Goal: Transaction & Acquisition: Purchase product/service

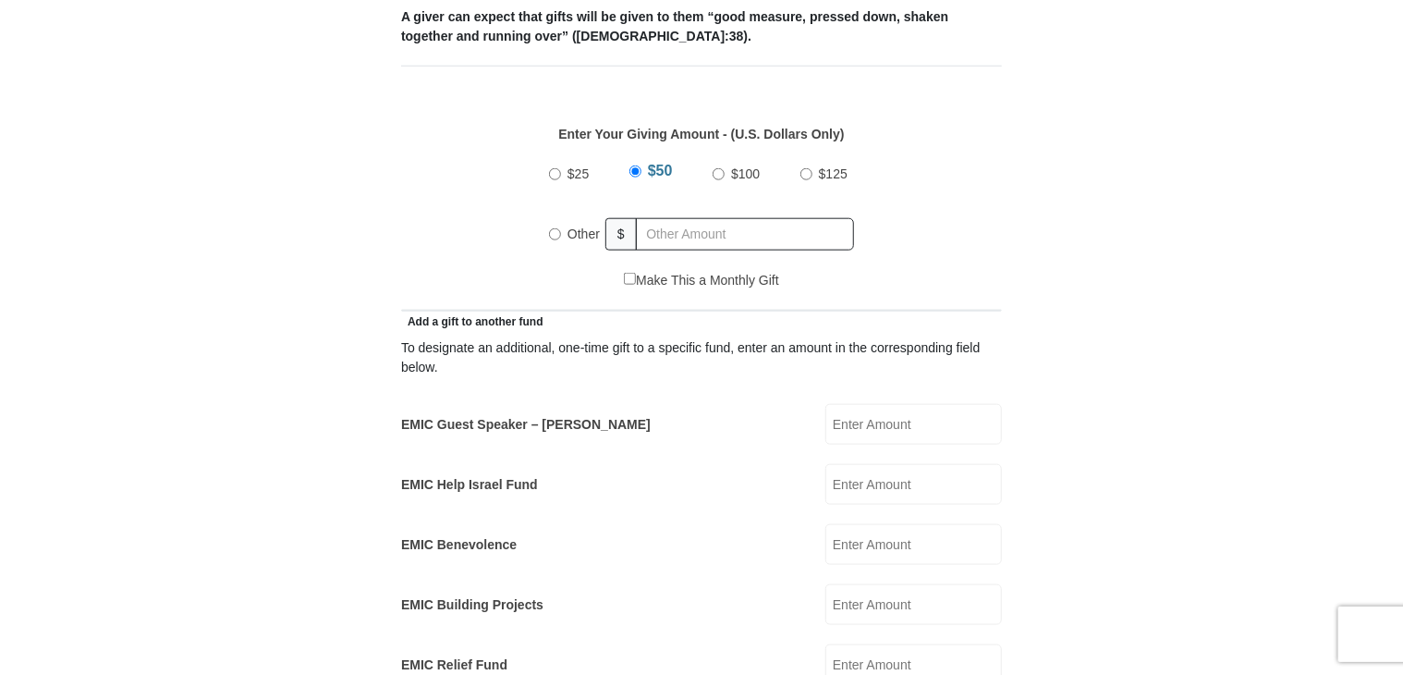
scroll to position [876, 0]
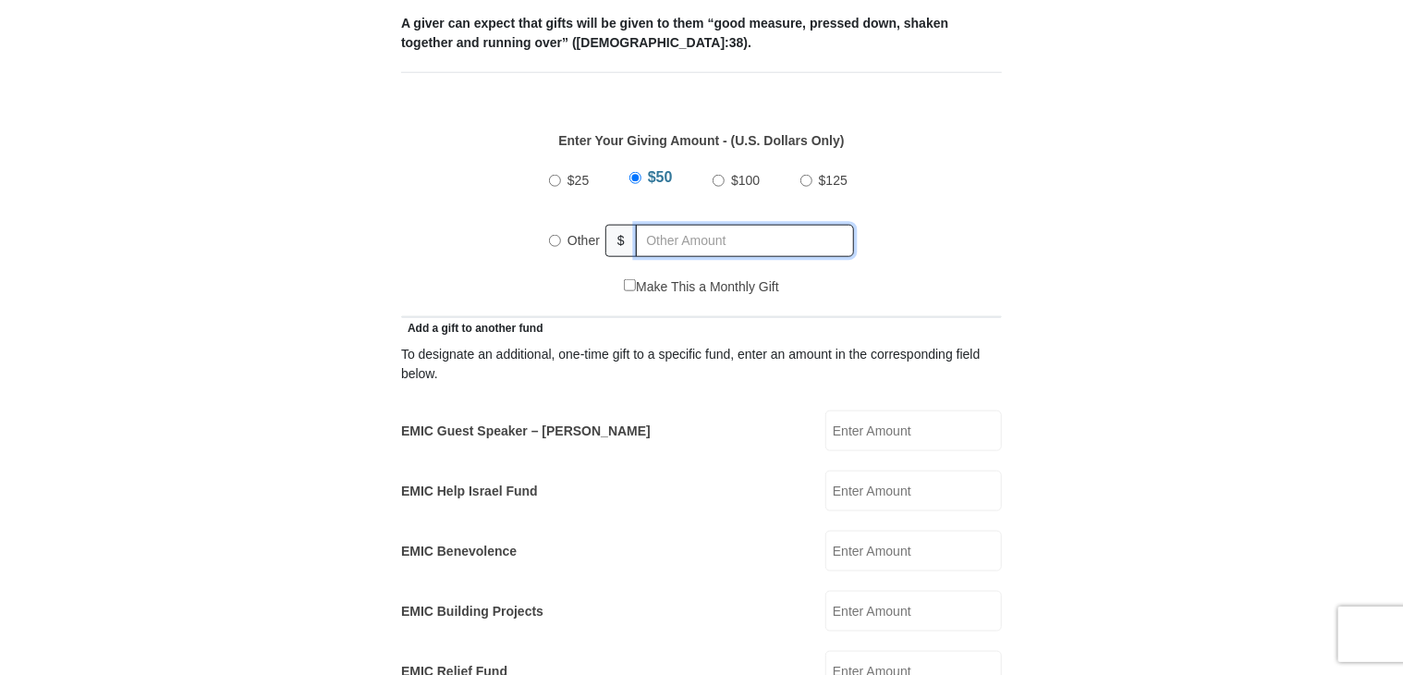
radio input "true"
click at [743, 225] on input "text" at bounding box center [748, 241] width 212 height 32
type input "10.00"
click at [862, 411] on input "EMIC Guest Speaker – Mike Evans" at bounding box center [914, 430] width 177 height 41
type input "10.00"
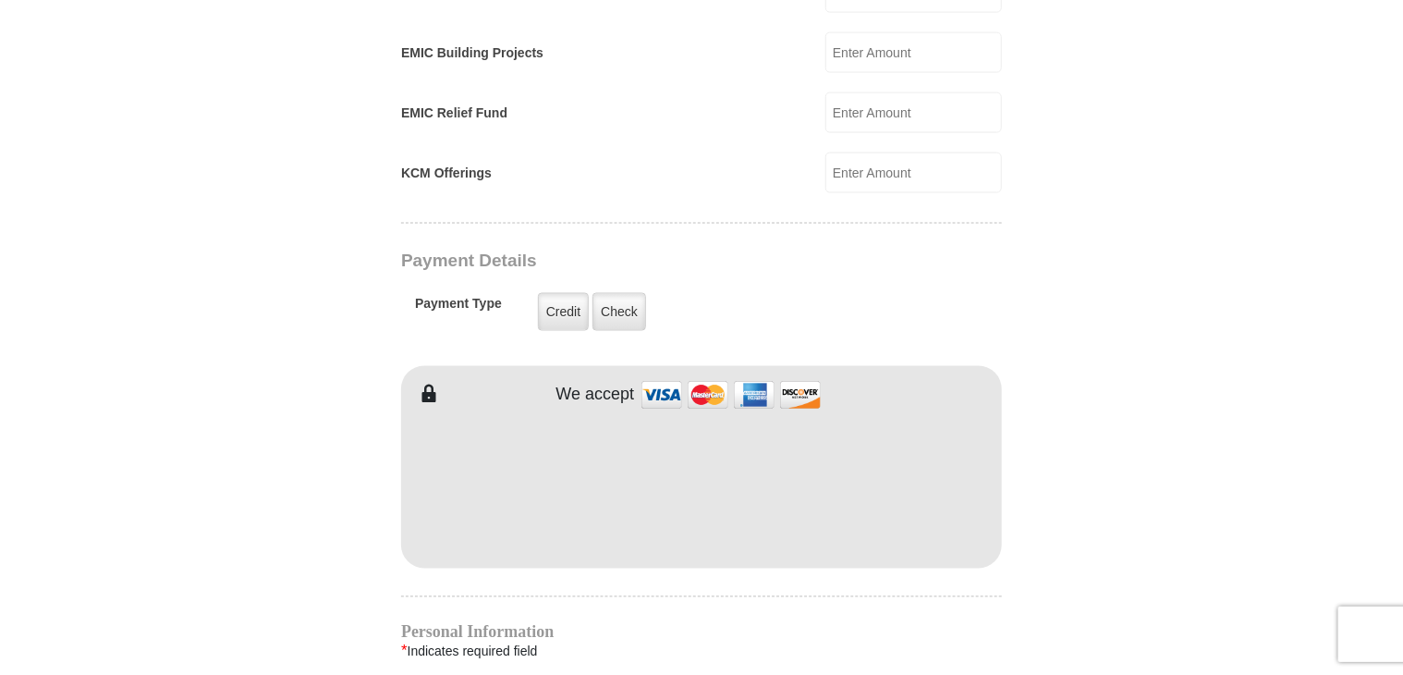
scroll to position [1496, 0]
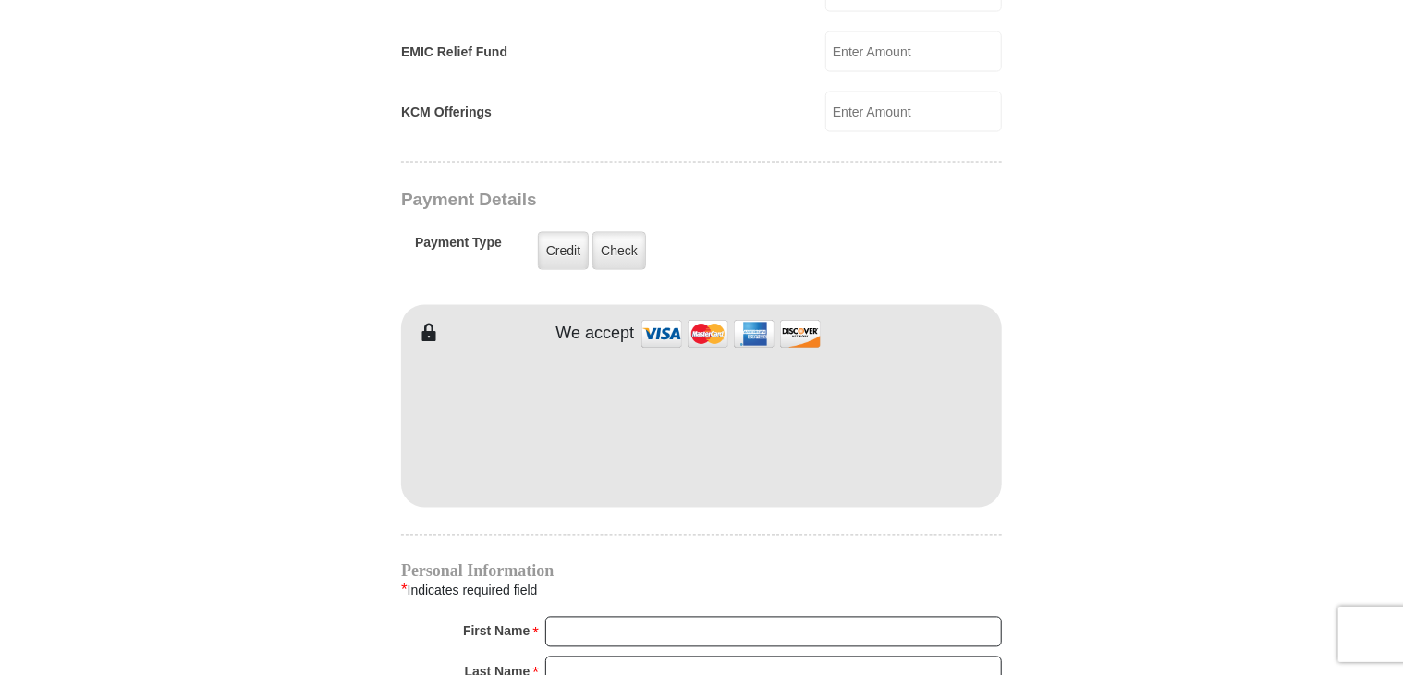
click at [1399, 397] on body "It looks like you’re located outside the United States. Click here to give to y…" at bounding box center [701, 268] width 1403 height 3528
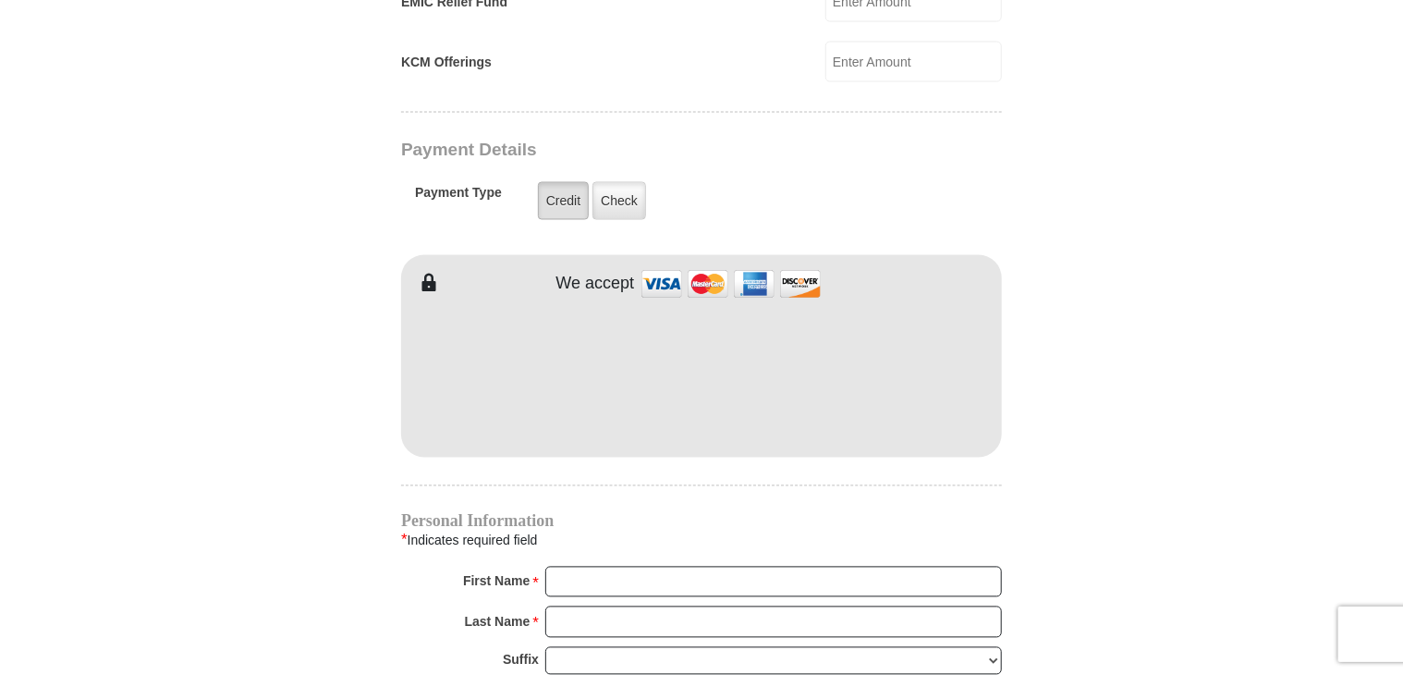
click at [578, 182] on label "Credit" at bounding box center [563, 201] width 51 height 38
click at [0, 0] on input "Credit" at bounding box center [0, 0] width 0 height 0
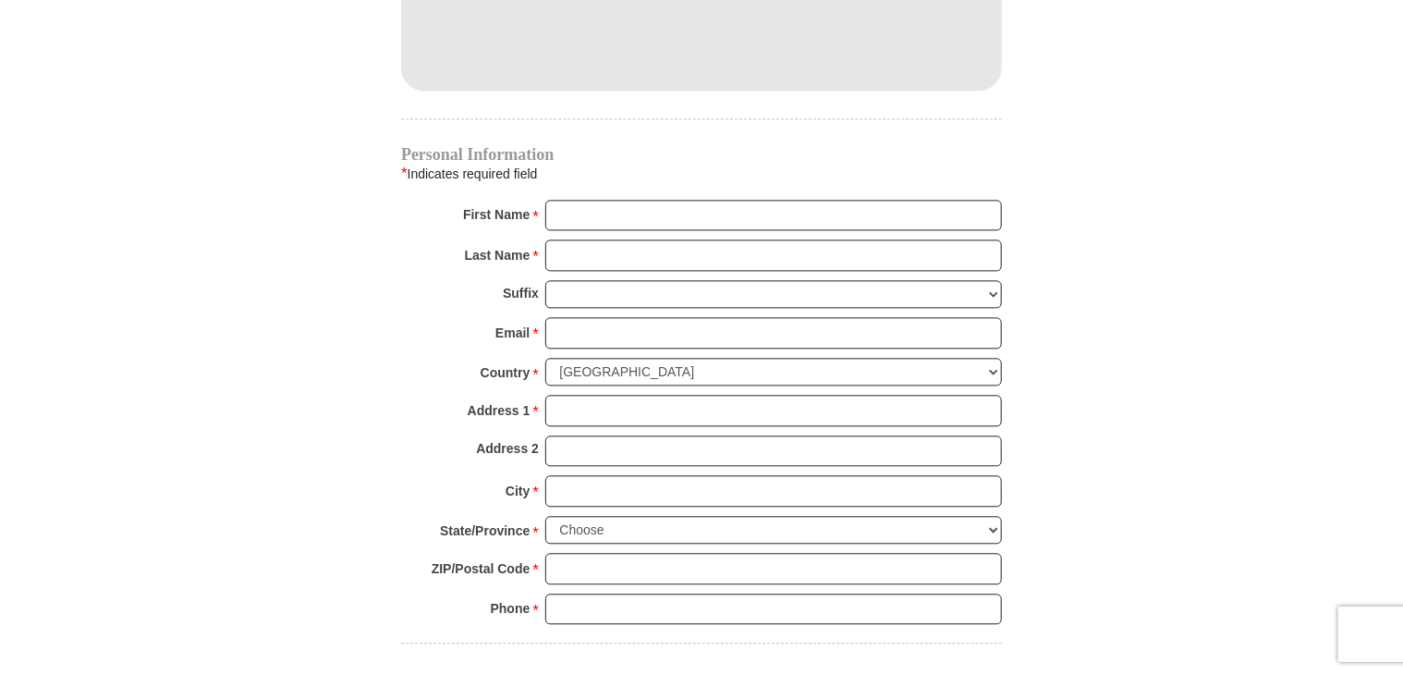
scroll to position [1914, 0]
click at [875, 199] on input "First Name *" at bounding box center [773, 214] width 457 height 31
type input "tetsoma"
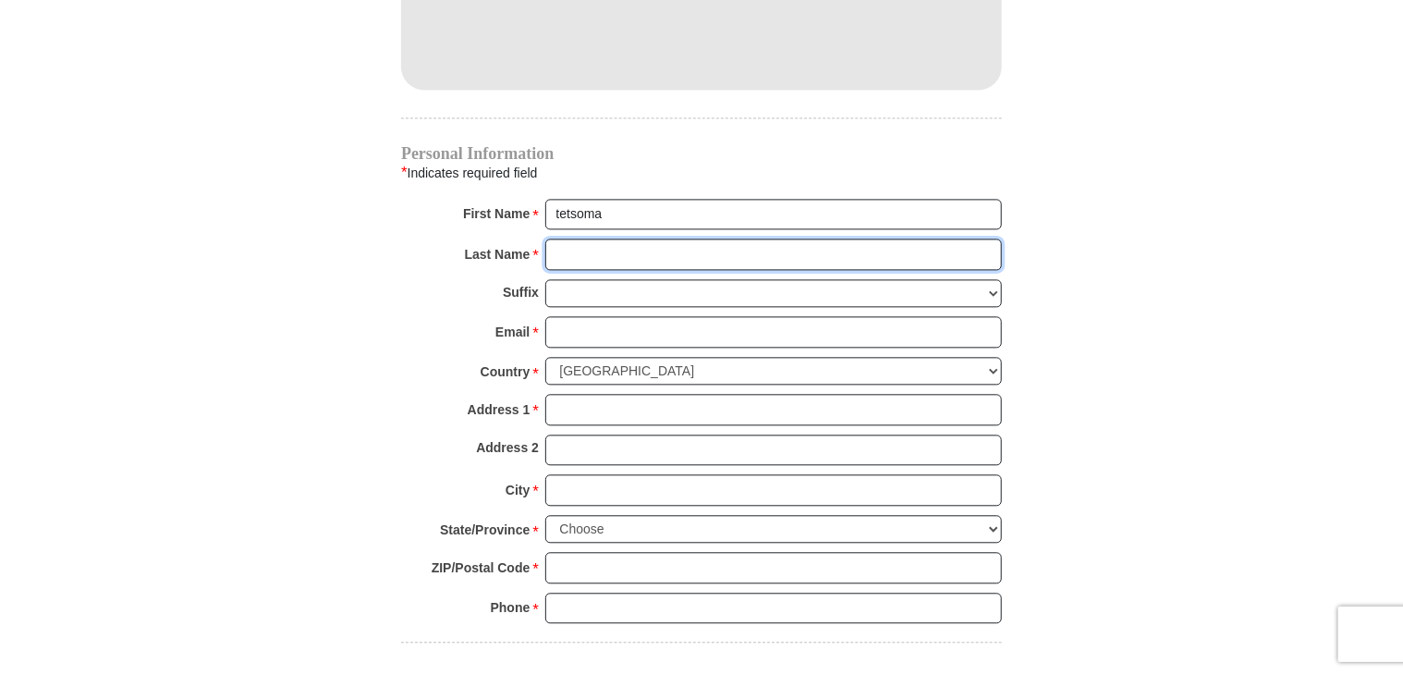
click at [623, 239] on input "Last Name *" at bounding box center [773, 254] width 457 height 31
type input "oteri"
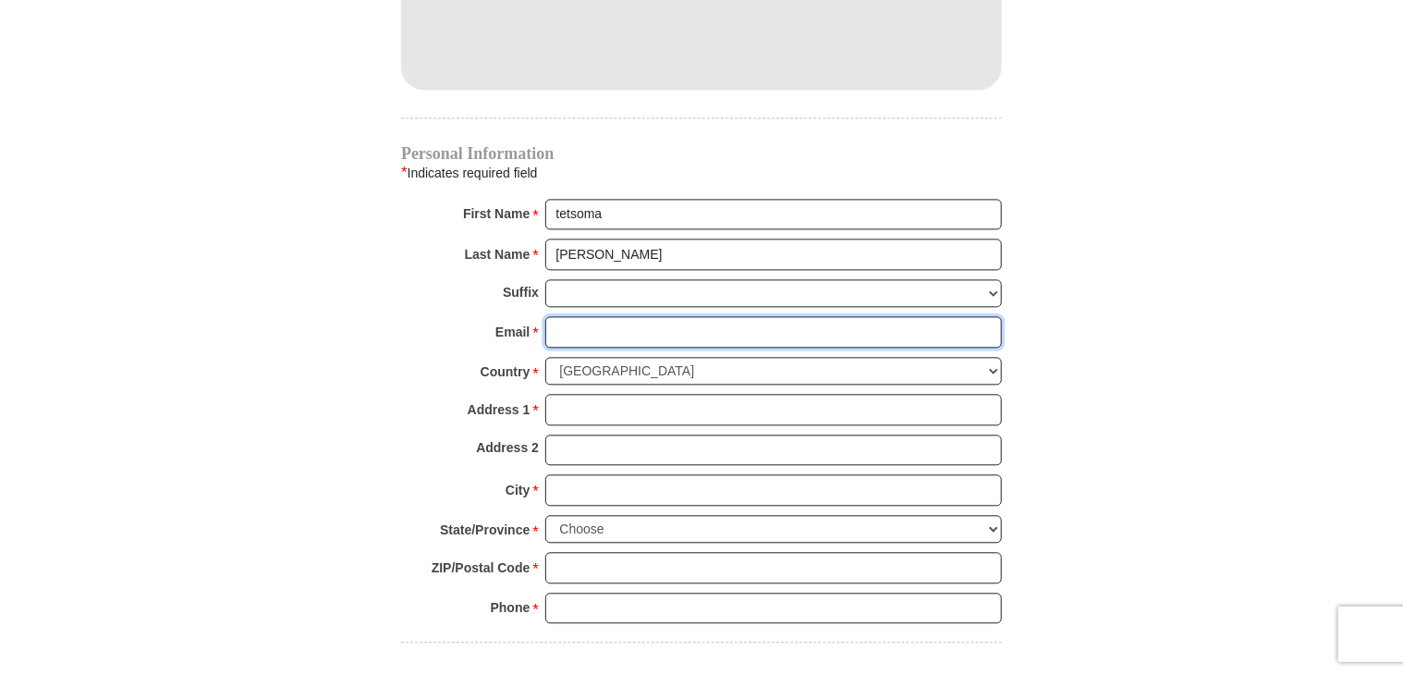
click at [643, 316] on input "Email *" at bounding box center [773, 331] width 457 height 31
type input "tetsyteri@yahoo.com"
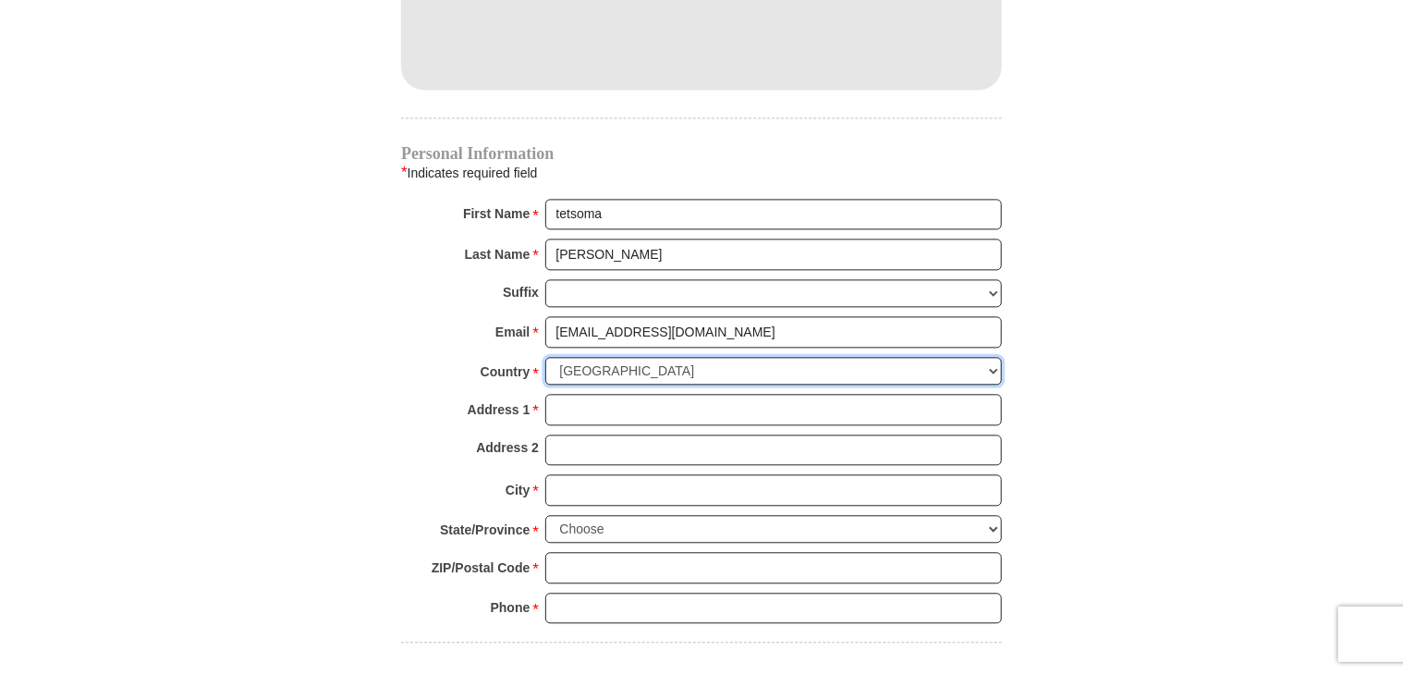
click at [991, 357] on select "United States of America Canada Antigua and Barbuda Argentina Armenia Aruba Aus…" at bounding box center [773, 371] width 457 height 29
select select "GB"
click at [545, 357] on select "United States of America Canada Antigua and Barbuda Argentina Armenia Aruba Aus…" at bounding box center [773, 371] width 457 height 29
click at [773, 394] on input "Address 1 *" at bounding box center [773, 409] width 457 height 31
type input "102 tiptree crescent"
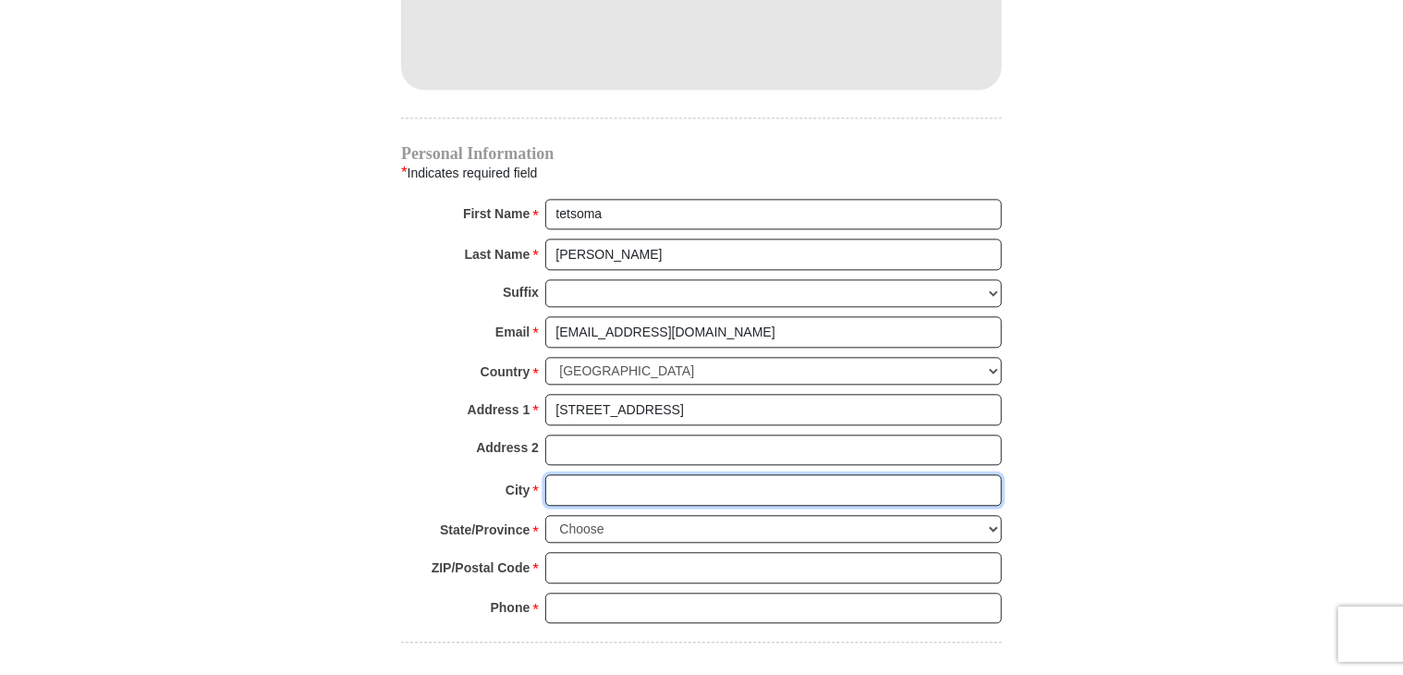
click at [696, 474] on input "City *" at bounding box center [773, 489] width 457 height 31
type input "ilford"
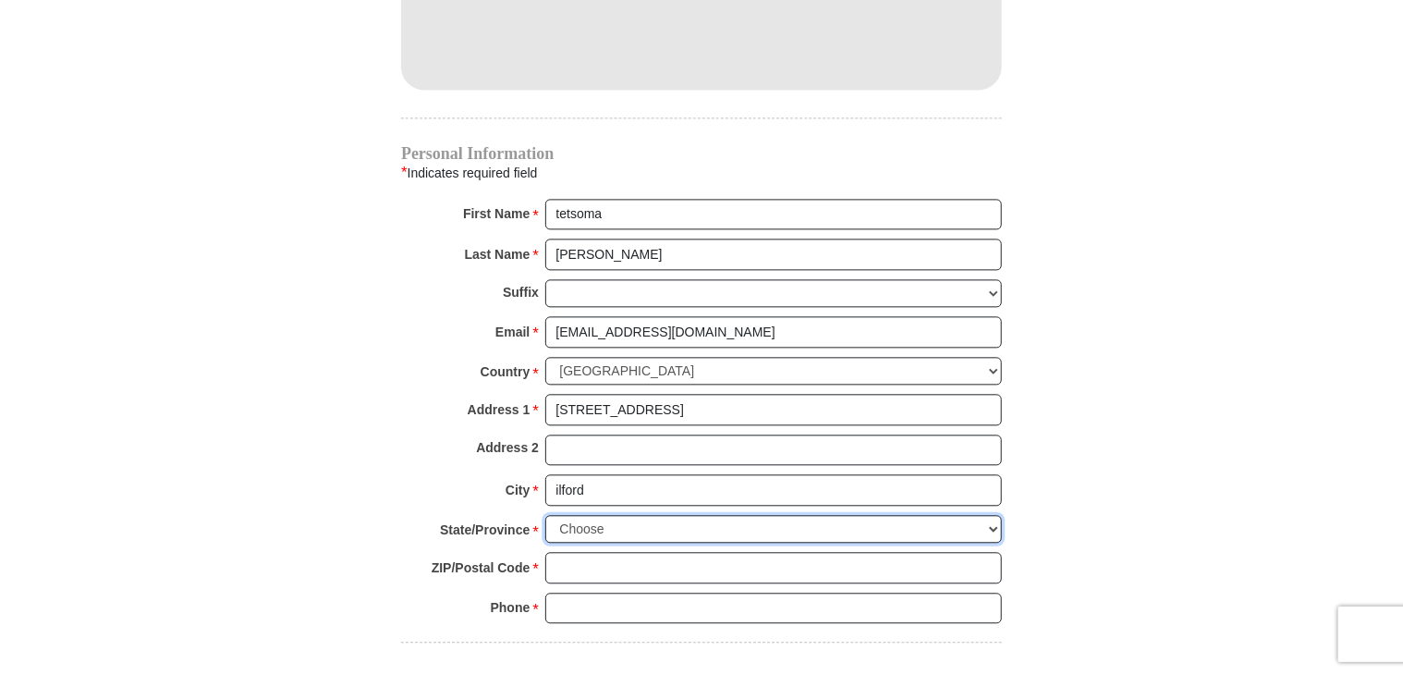
click at [987, 515] on select "Choose Antrim Ards Armagh Ballymena Ballymoney Banbridge Bedfordshire Belfast B…" at bounding box center [773, 529] width 457 height 29
select select "ESSEX"
click at [545, 515] on select "Choose Antrim Ards Armagh Ballymena Ballymoney Banbridge Bedfordshire Belfast B…" at bounding box center [773, 529] width 457 height 29
click at [966, 552] on input "ZIP/Postal Code *" at bounding box center [773, 567] width 457 height 31
type input "IG5 0SY"
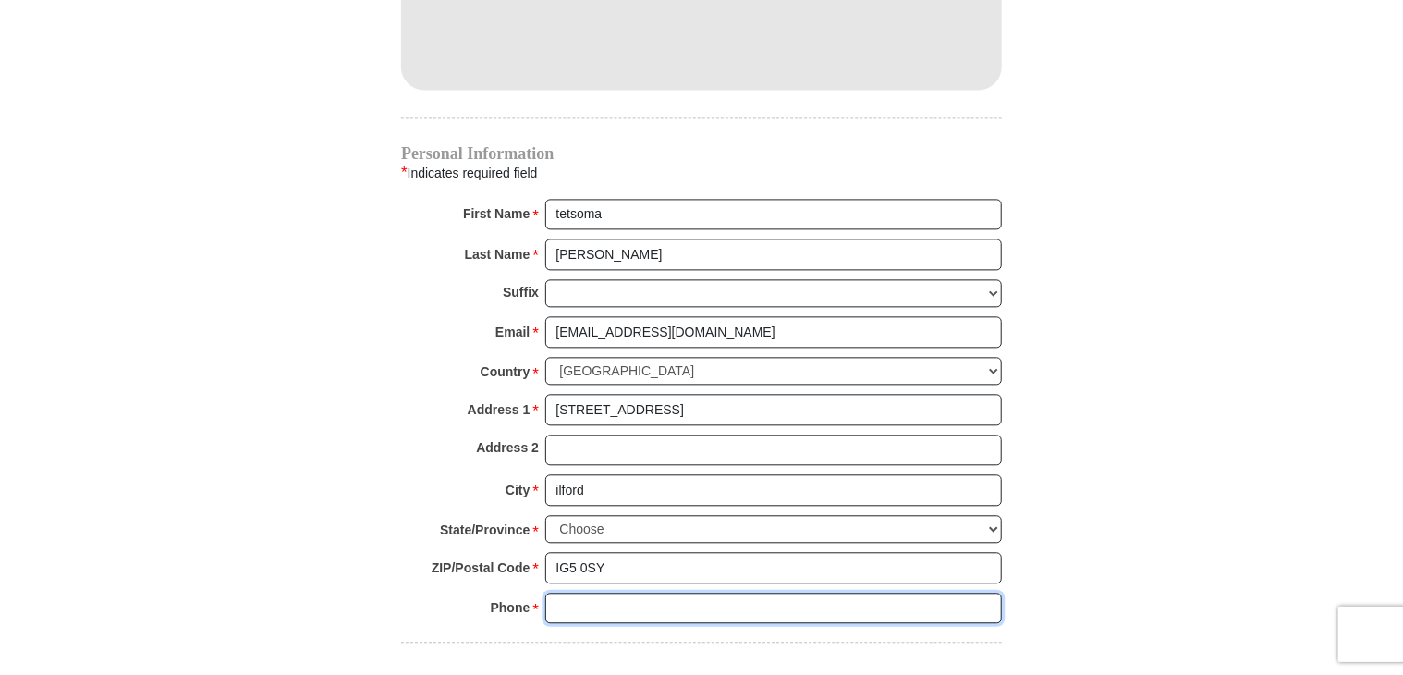
click at [715, 593] on input "Phone * *" at bounding box center [773, 608] width 457 height 31
type input "07368415894"
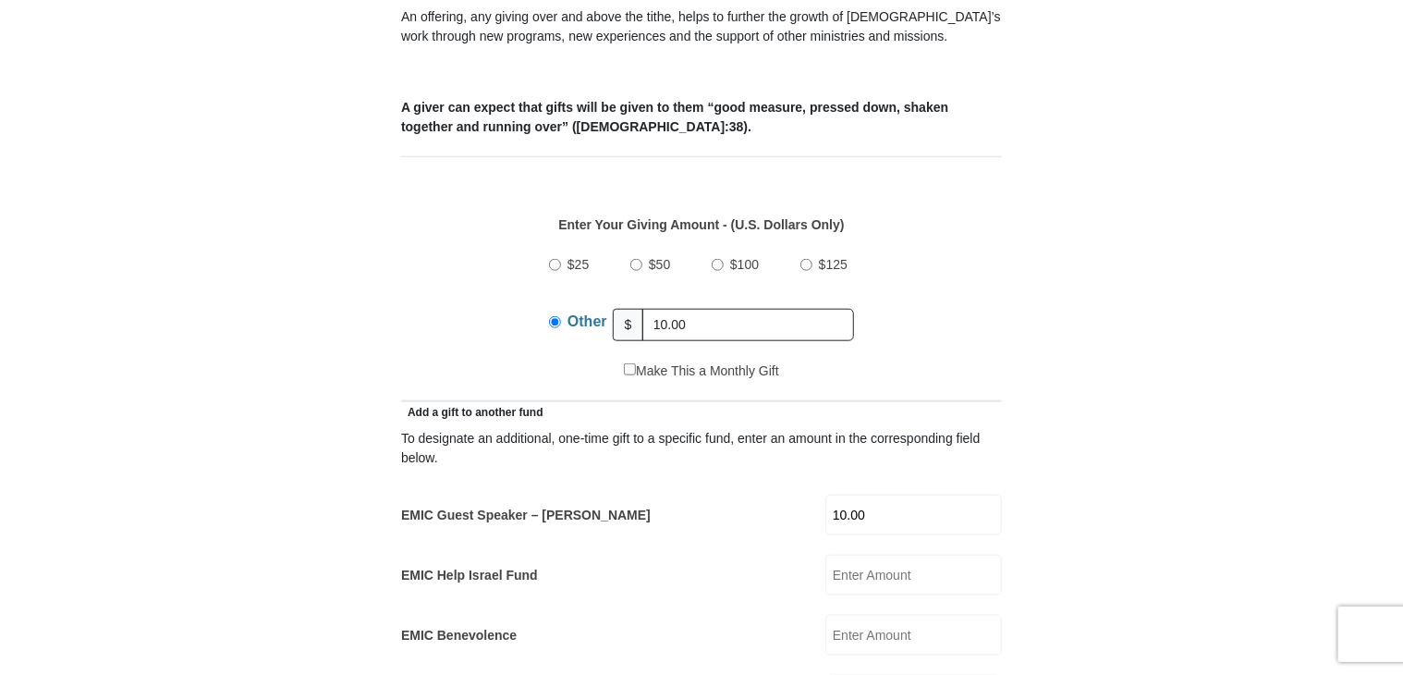
scroll to position [788, 0]
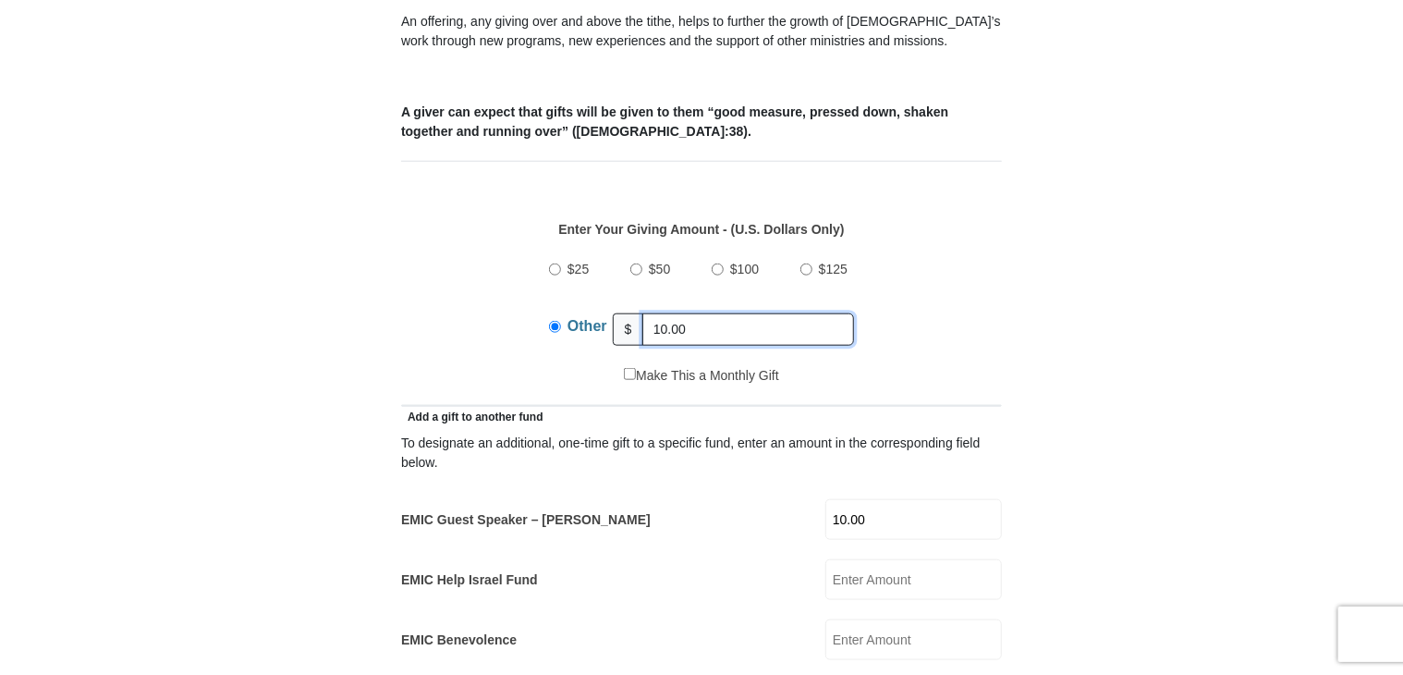
click at [721, 313] on input "10.00" at bounding box center [748, 329] width 212 height 32
type input "1"
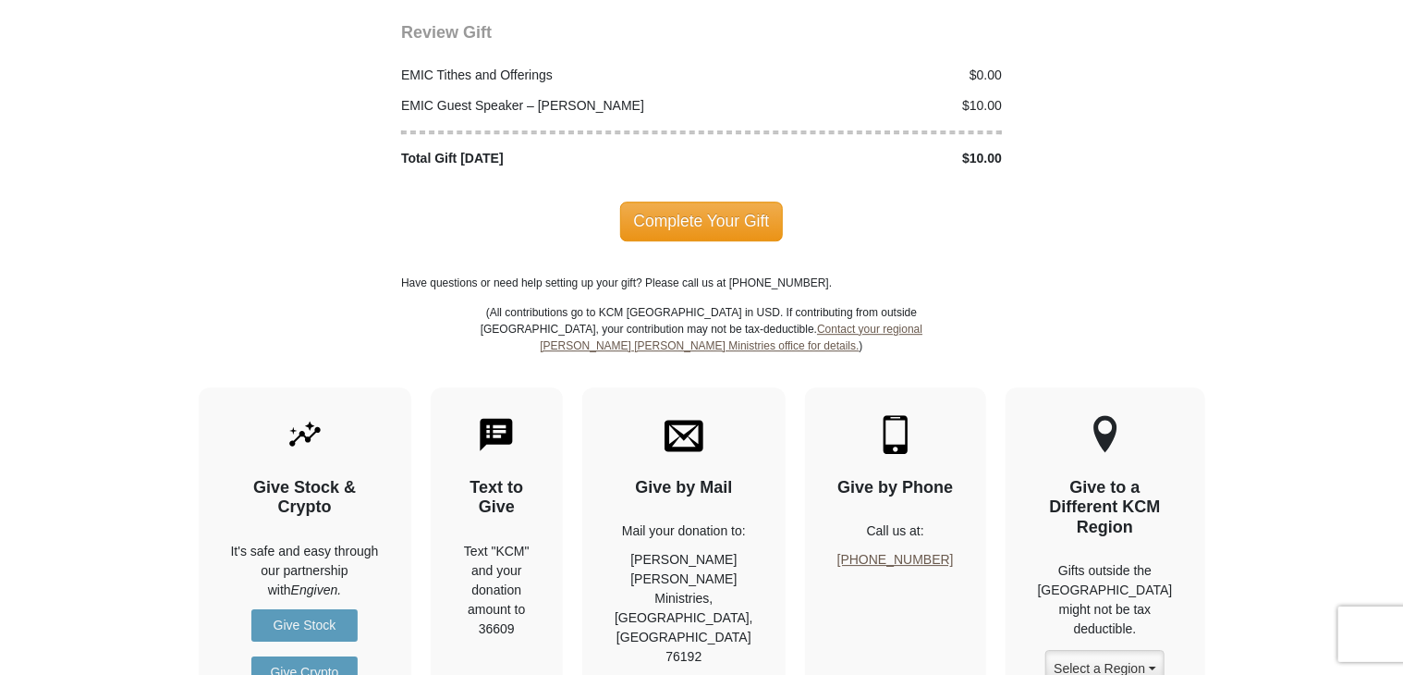
scroll to position [2602, 0]
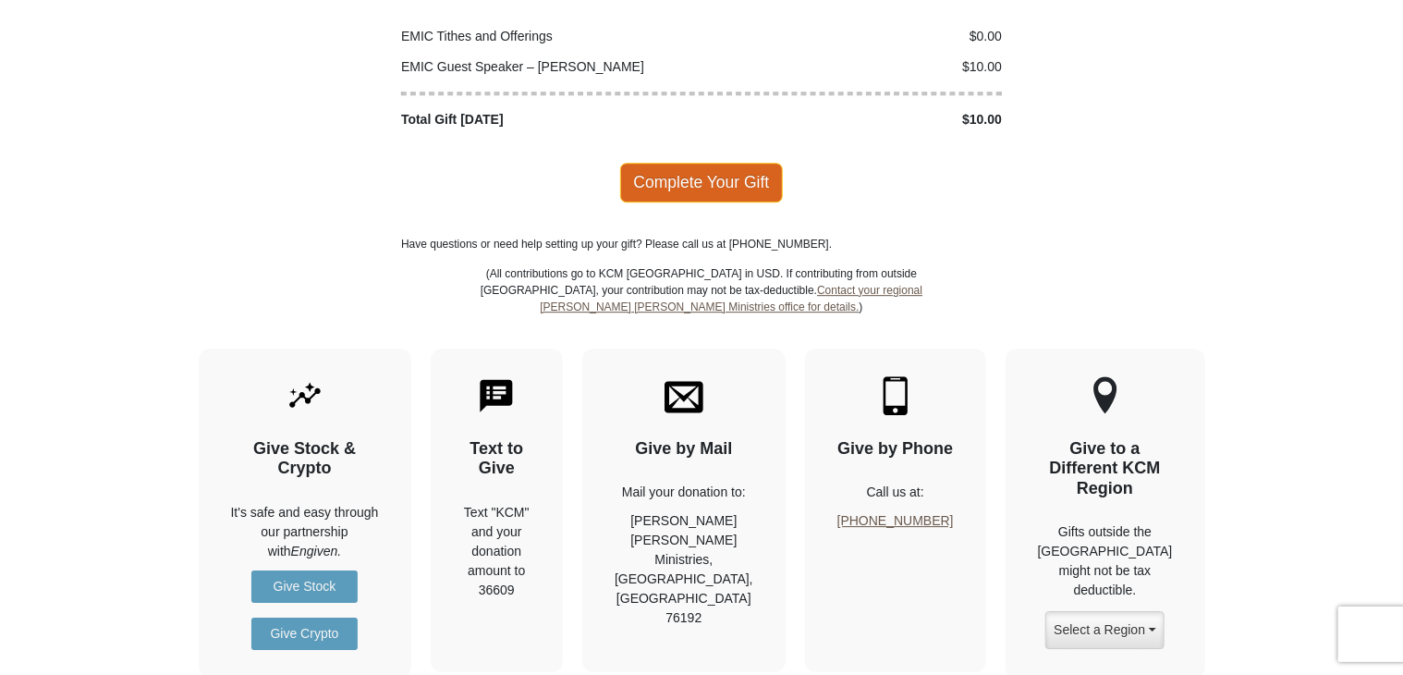
click at [742, 163] on span "Complete Your Gift" at bounding box center [702, 182] width 164 height 39
